Goal: Task Accomplishment & Management: Use online tool/utility

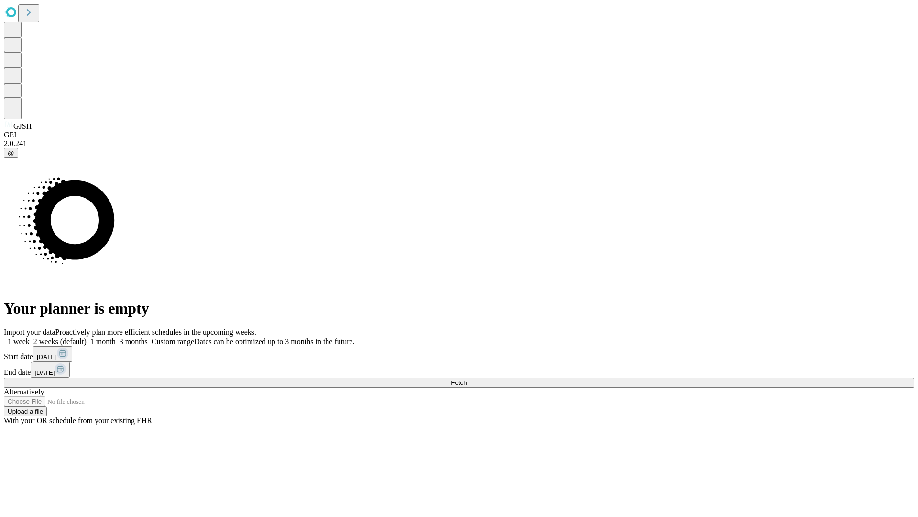
click at [467, 379] on span "Fetch" at bounding box center [459, 382] width 16 height 7
